Goal: Task Accomplishment & Management: Use online tool/utility

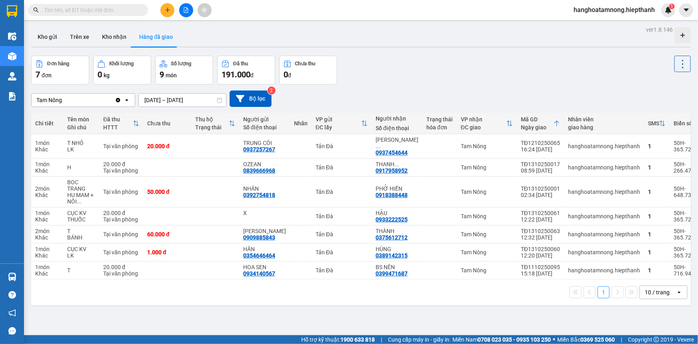
click at [142, 11] on span at bounding box center [142, 10] width 5 height 9
click at [138, 10] on span at bounding box center [88, 10] width 120 height 12
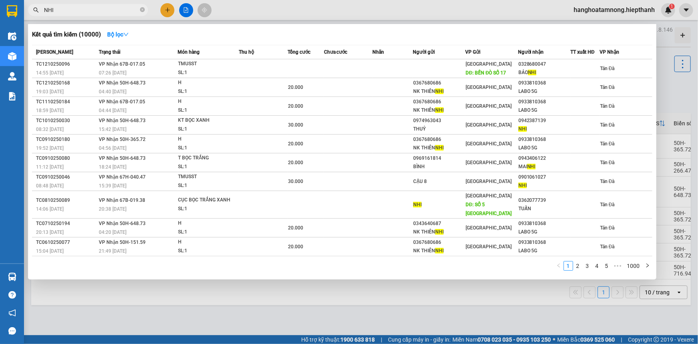
type input "NHI"
click at [187, 10] on div at bounding box center [349, 172] width 698 height 344
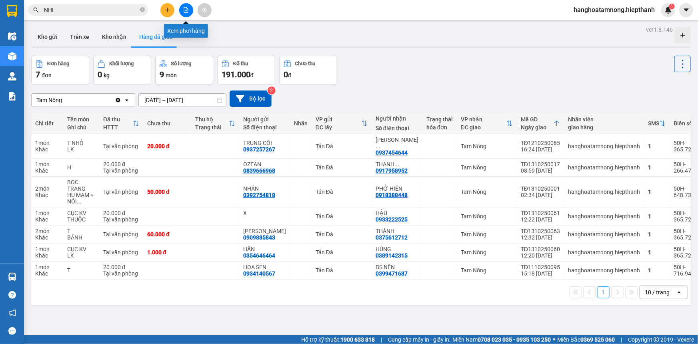
click at [187, 10] on icon "file-add" at bounding box center [186, 10] width 6 height 6
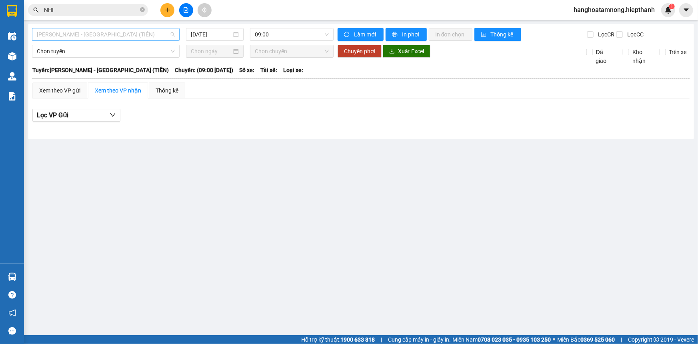
click at [106, 34] on span "[PERSON_NAME] - [GEOGRAPHIC_DATA] (TIỀN)" at bounding box center [106, 34] width 138 height 12
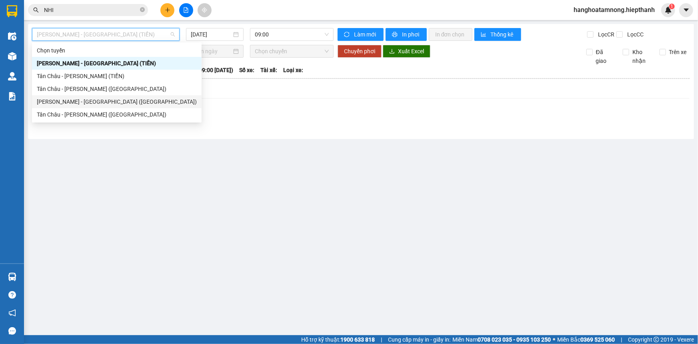
click at [88, 106] on div "[PERSON_NAME] - [GEOGRAPHIC_DATA] ([GEOGRAPHIC_DATA])" at bounding box center [117, 101] width 160 height 9
type input "[DATE]"
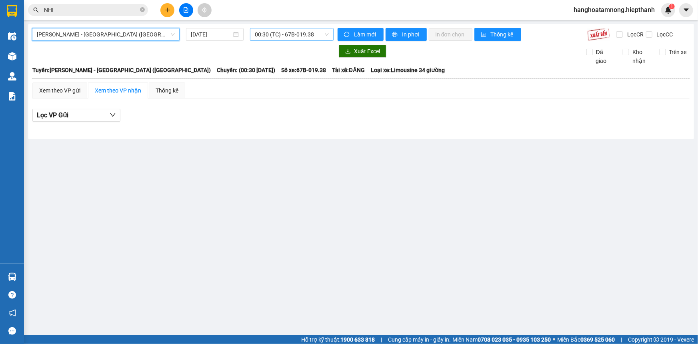
click at [268, 34] on span "00:30 (TC) - 67B-019.38" at bounding box center [292, 34] width 74 height 12
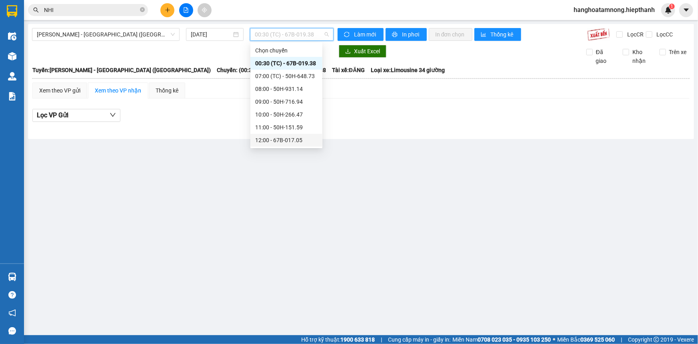
scroll to position [72, 0]
click at [269, 105] on div "17:00 - 67B-019.38" at bounding box center [286, 106] width 62 height 9
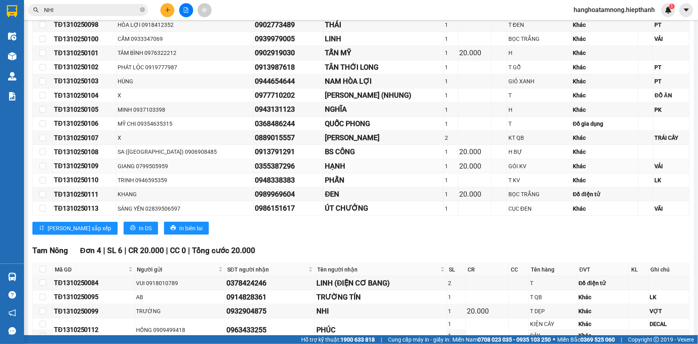
scroll to position [446, 0]
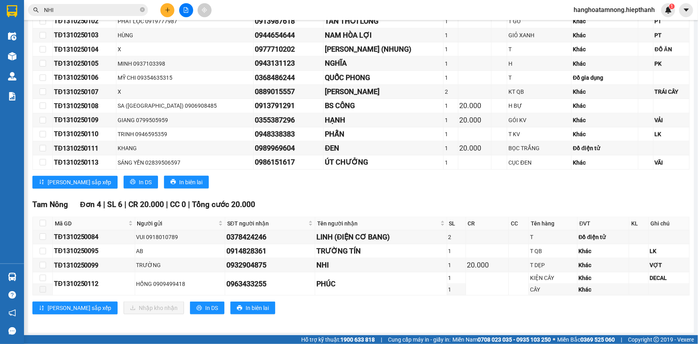
click at [44, 216] on table "Mã GD Người gửi SĐT người nhận Tên người nhận SL CR CC Tên hàng ĐVT KL Ghi chú …" at bounding box center [361, 255] width 657 height 79
click at [44, 223] on input "checkbox" at bounding box center [43, 223] width 6 height 6
checkbox input "true"
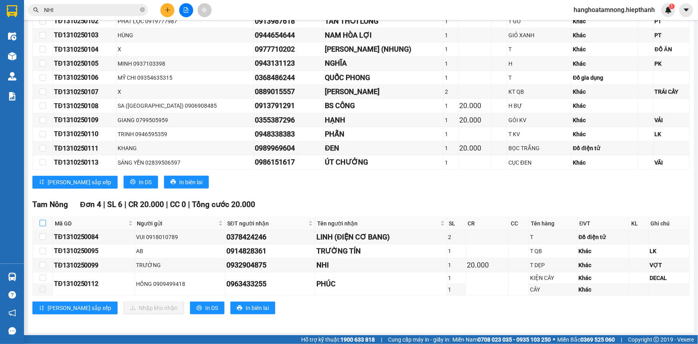
checkbox input "true"
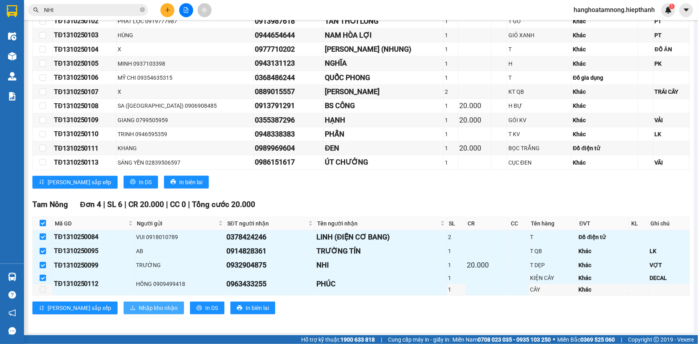
click at [126, 311] on button "Nhập kho nhận" at bounding box center [154, 307] width 60 height 13
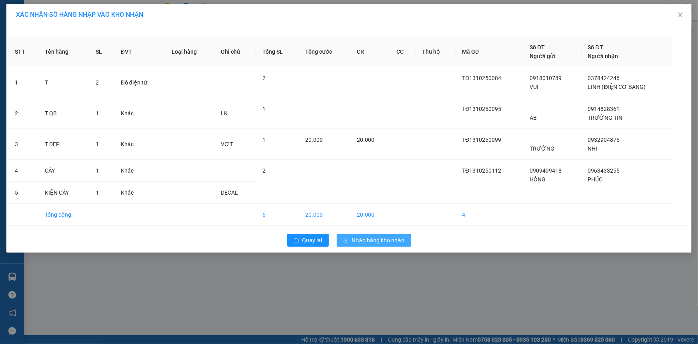
click at [387, 240] on span "Nhập hàng kho nhận" at bounding box center [378, 240] width 53 height 9
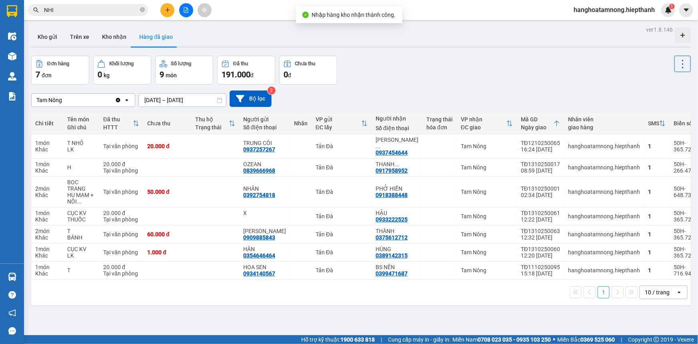
click at [125, 7] on input "NHI" at bounding box center [91, 10] width 94 height 9
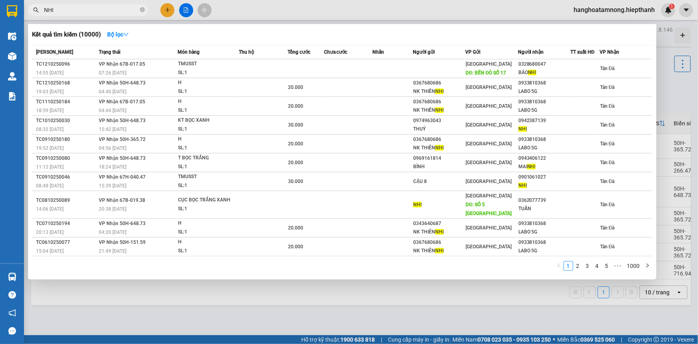
click at [109, 6] on input "NHI" at bounding box center [91, 10] width 94 height 9
click at [108, 12] on input "NHI" at bounding box center [91, 10] width 94 height 9
click at [142, 12] on span at bounding box center [142, 10] width 5 height 8
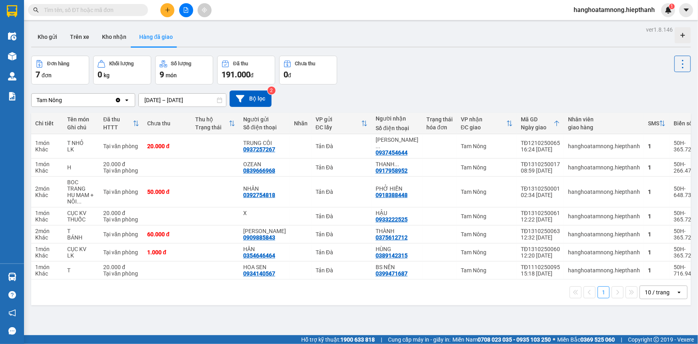
click at [115, 8] on input "text" at bounding box center [91, 10] width 94 height 9
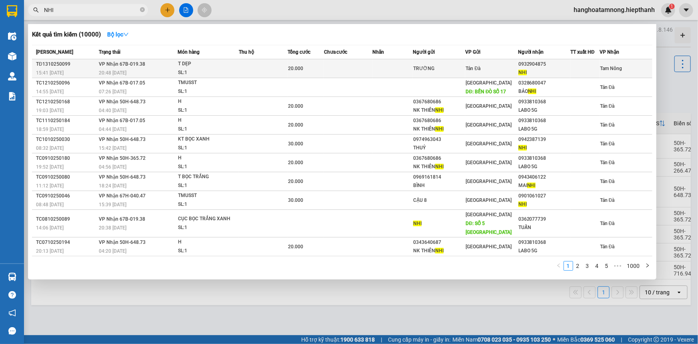
type input "NHI"
click at [480, 66] on span "Tản Đà" at bounding box center [472, 69] width 15 height 6
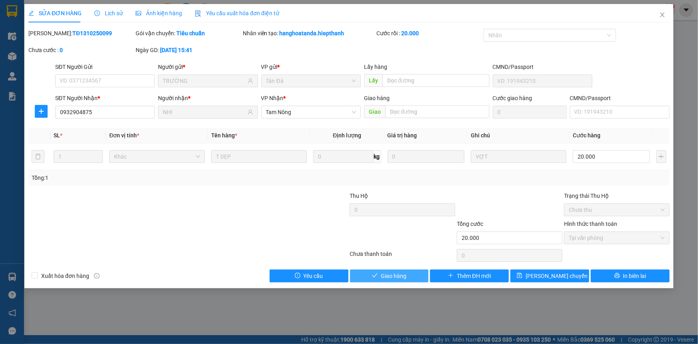
click at [409, 272] on button "Giao hàng" at bounding box center [389, 275] width 79 height 13
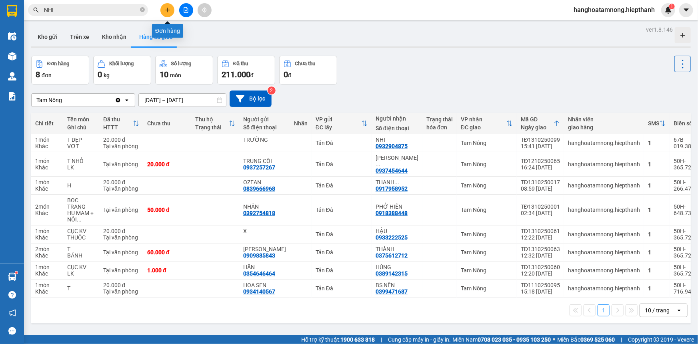
click at [166, 8] on icon "plus" at bounding box center [168, 10] width 6 height 6
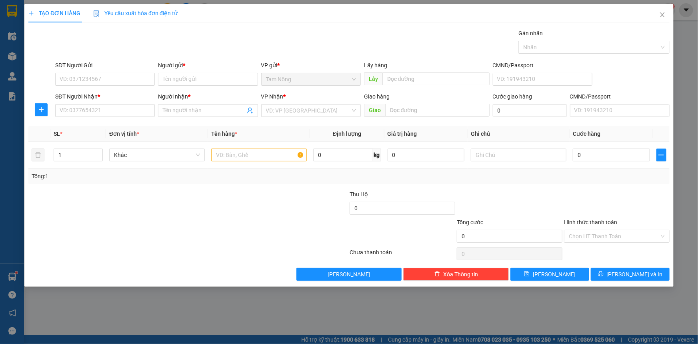
click at [185, 120] on div "Transit Pickup Surcharge Ids Transit Deliver Surcharge Ids Transit Deliver Surc…" at bounding box center [348, 155] width 641 height 252
click at [184, 110] on input "Người nhận *" at bounding box center [204, 110] width 82 height 9
type input "OZE"
click at [196, 128] on div "OZEAN - 0839666968" at bounding box center [208, 126] width 90 height 9
type input "0839666968"
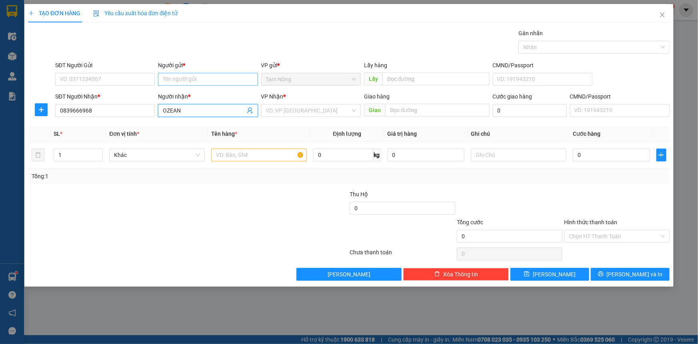
type input "OZEAN"
click at [191, 80] on input "Người gửi *" at bounding box center [208, 79] width 100 height 13
type input "[PERSON_NAME]"
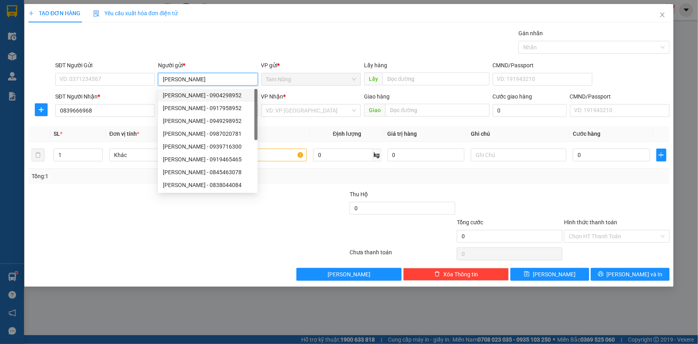
click at [187, 95] on div "THANH PHƯƠNG - 0904298952" at bounding box center [208, 95] width 90 height 9
type input "0904298952"
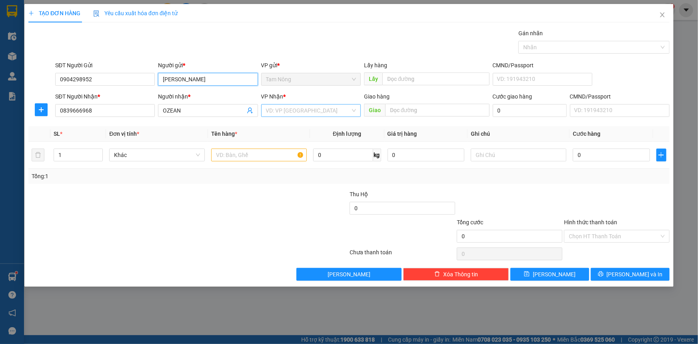
type input "[PERSON_NAME]"
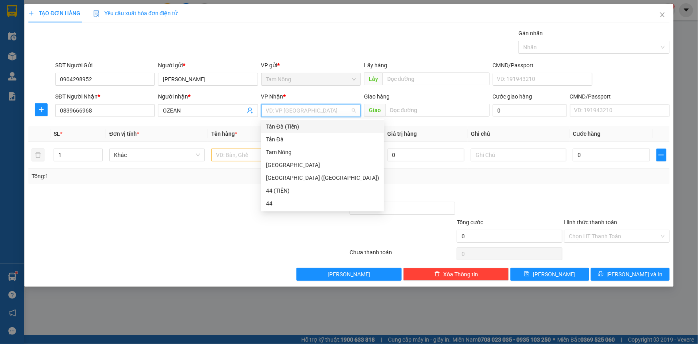
click at [308, 106] on input "search" at bounding box center [308, 110] width 84 height 12
click at [300, 141] on div "Tản Đà" at bounding box center [322, 139] width 113 height 9
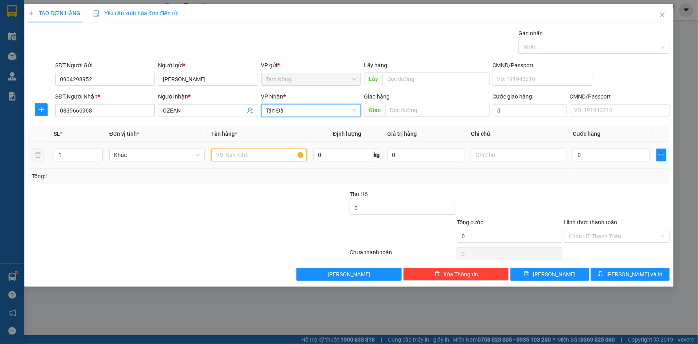
click at [258, 157] on input "text" at bounding box center [259, 154] width 96 height 13
type input "H"
click at [586, 159] on input "0" at bounding box center [611, 154] width 77 height 13
type input "2"
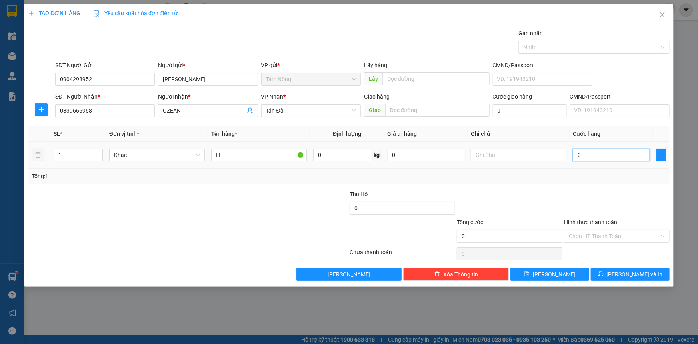
type input "2"
type input "20"
type input "20.000"
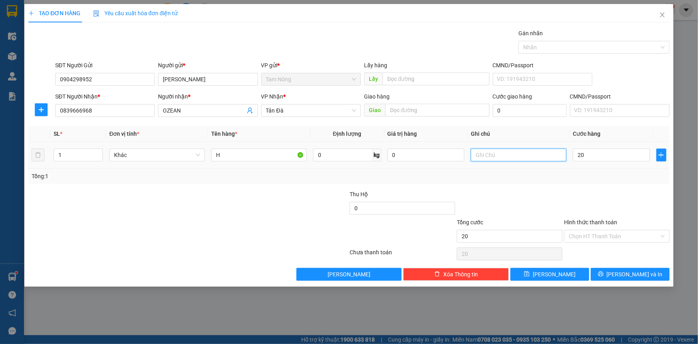
type input "20.000"
click at [492, 158] on input "text" at bounding box center [519, 154] width 96 height 13
type input "RĂNG"
click at [613, 236] on input "Hình thức thanh toán" at bounding box center [614, 236] width 90 height 12
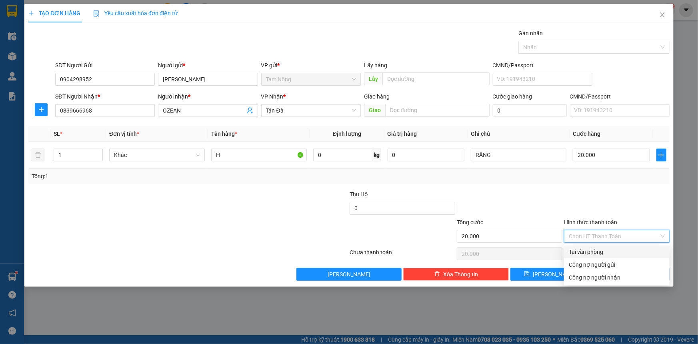
click at [609, 248] on div "Tại văn phòng" at bounding box center [617, 251] width 96 height 9
type input "0"
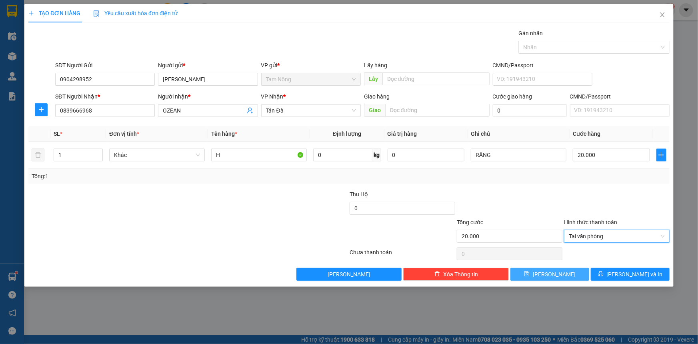
click at [560, 275] on button "Lưu" at bounding box center [549, 274] width 79 height 13
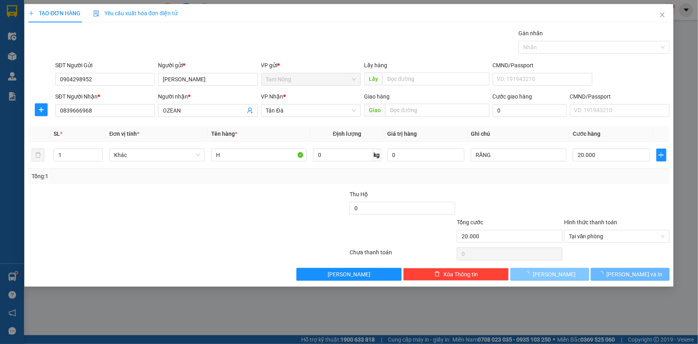
type input "0"
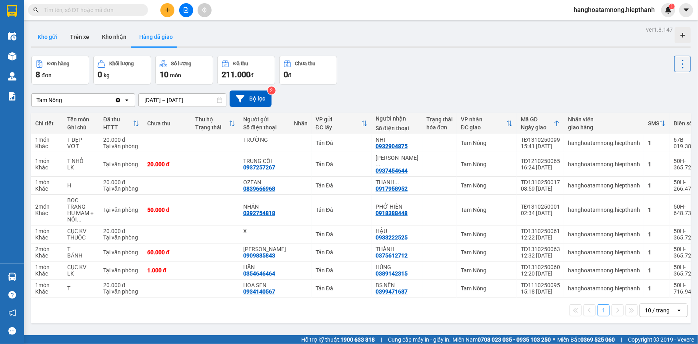
click at [48, 39] on button "Kho gửi" at bounding box center [47, 36] width 32 height 19
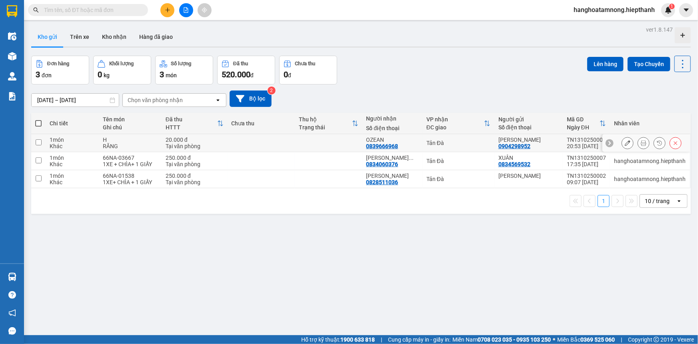
click at [134, 148] on div "RĂNG" at bounding box center [130, 146] width 55 height 6
checkbox input "true"
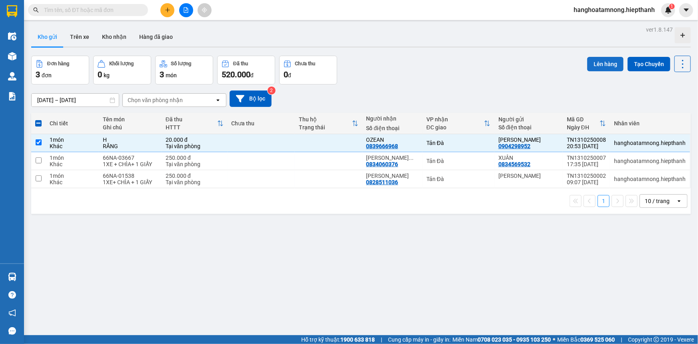
click at [588, 64] on button "Lên hàng" at bounding box center [605, 64] width 36 height 14
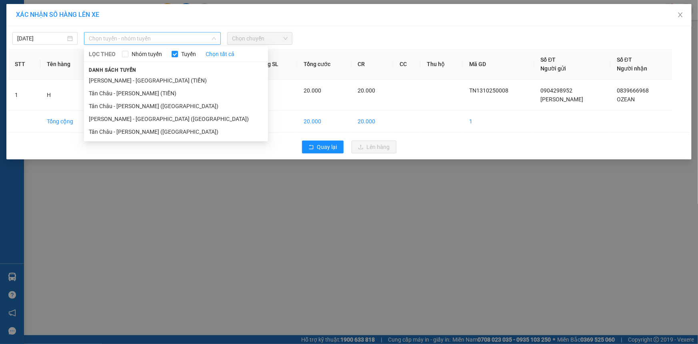
click at [142, 37] on span "Chọn tuyến - nhóm tuyến" at bounding box center [152, 38] width 127 height 12
click at [144, 118] on li "[PERSON_NAME] - [GEOGRAPHIC_DATA] ([GEOGRAPHIC_DATA])" at bounding box center [176, 118] width 184 height 13
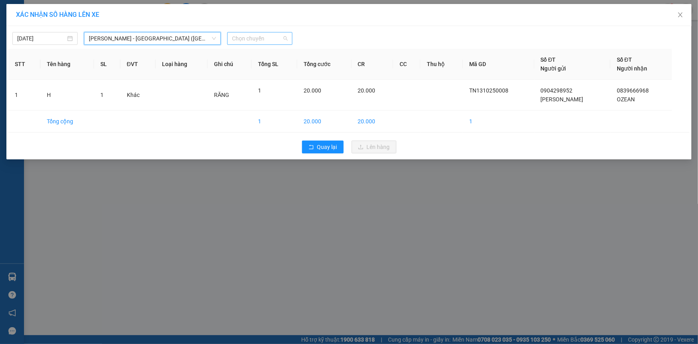
click at [271, 40] on span "Chọn chuyến" at bounding box center [260, 38] width 56 height 12
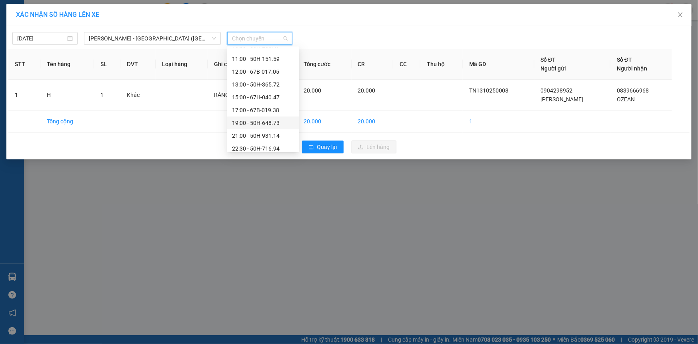
scroll to position [76, 0]
click at [110, 38] on span "[PERSON_NAME] - [GEOGRAPHIC_DATA] ([GEOGRAPHIC_DATA])" at bounding box center [152, 38] width 127 height 12
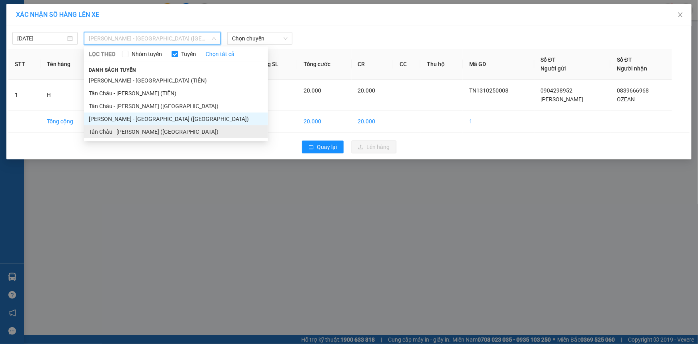
click at [128, 132] on li "Tân Châu - [PERSON_NAME] ([GEOGRAPHIC_DATA])" at bounding box center [176, 131] width 184 height 13
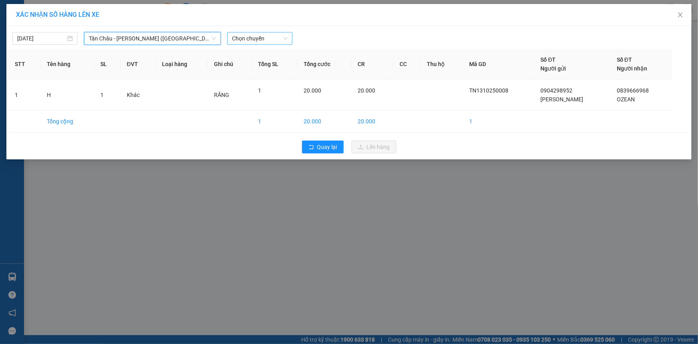
click at [253, 41] on span "Chọn chuyến" at bounding box center [260, 38] width 56 height 12
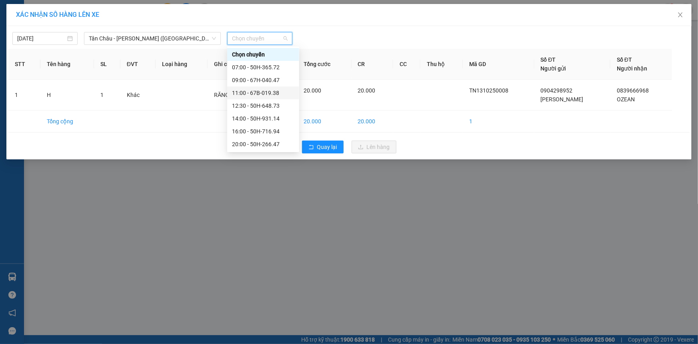
scroll to position [36, 0]
click at [248, 110] on div "20:00 - 50H-266.47" at bounding box center [263, 108] width 62 height 9
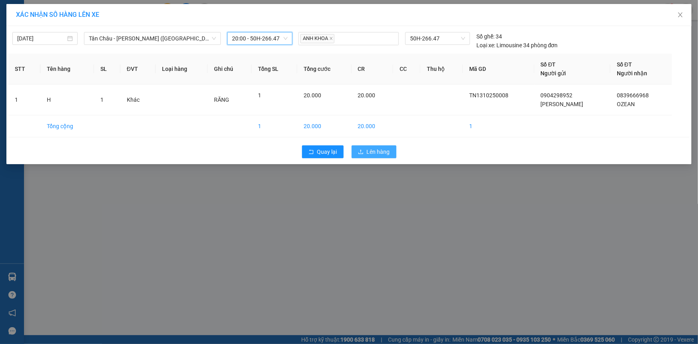
click at [377, 155] on span "Lên hàng" at bounding box center [378, 151] width 23 height 9
